Goal: Transaction & Acquisition: Obtain resource

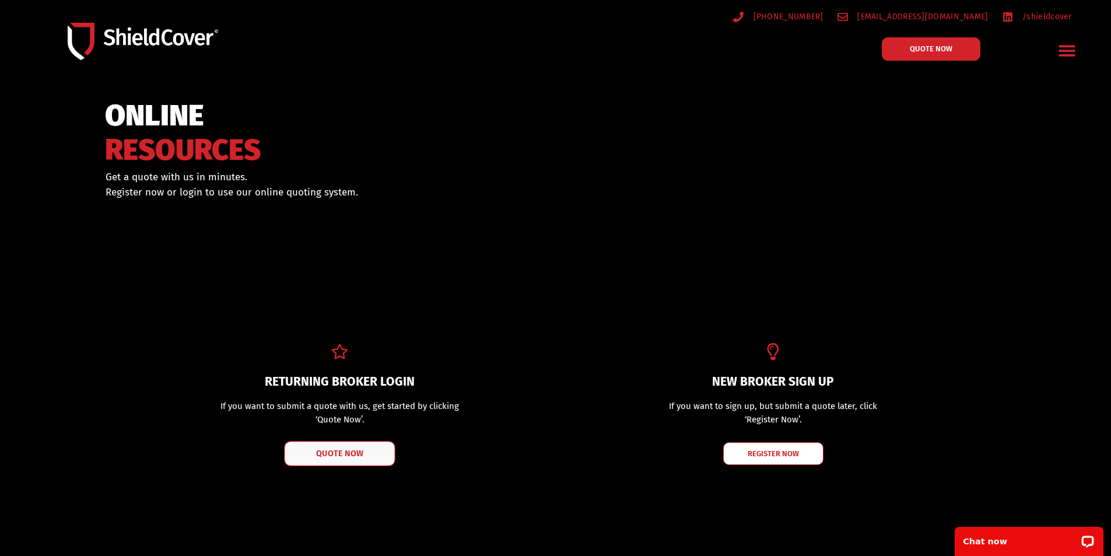
click at [338, 449] on span "QUOTE NOW" at bounding box center [340, 453] width 47 height 8
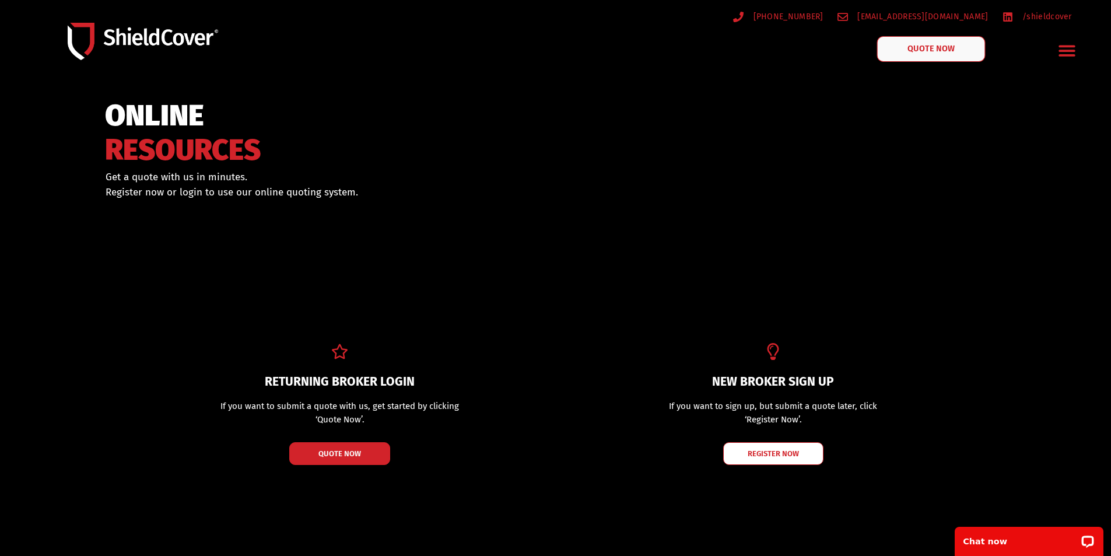
click at [906, 53] on link "QUOTE NOW" at bounding box center [931, 49] width 109 height 26
